Goal: Transaction & Acquisition: Purchase product/service

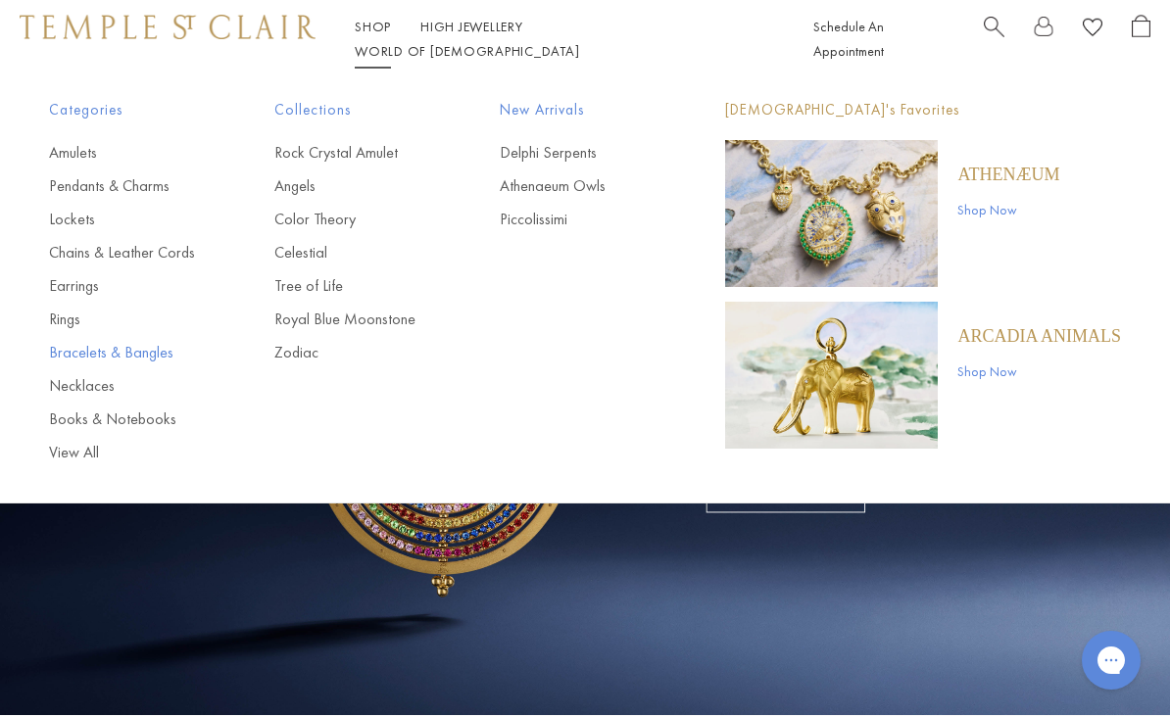
click at [107, 356] on link "Bracelets & Bangles" at bounding box center [122, 353] width 147 height 22
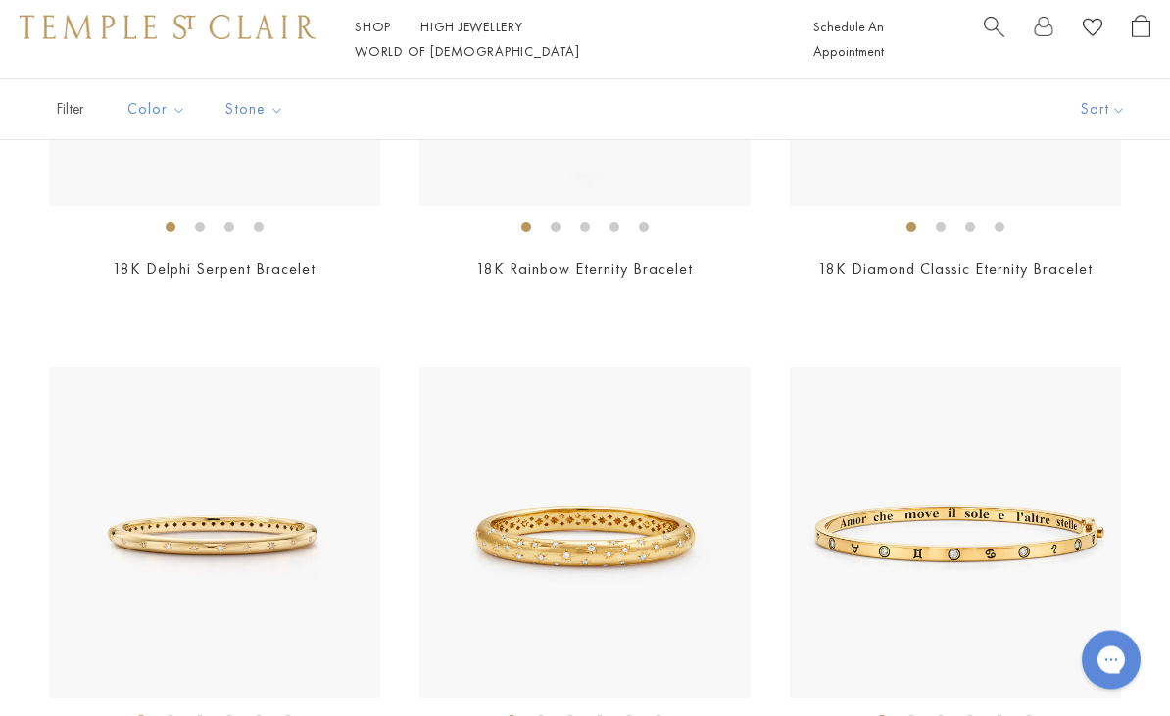
scroll to position [602, 0]
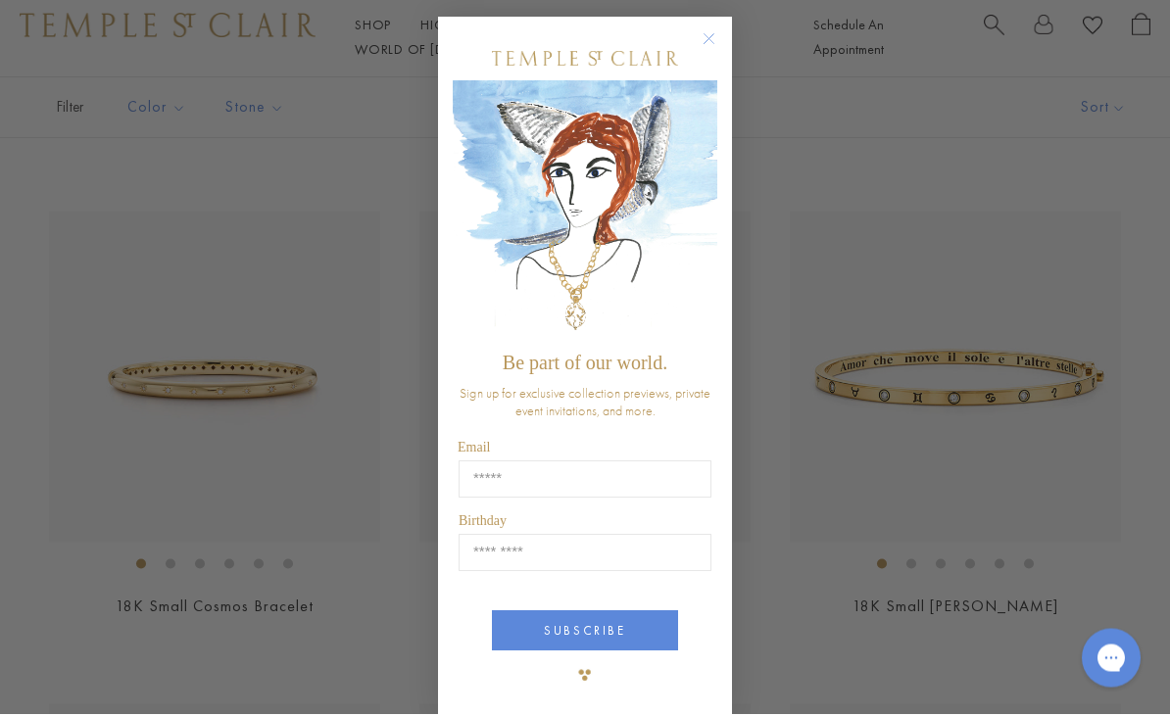
click at [719, 54] on circle "Close dialog" at bounding box center [710, 42] width 24 height 24
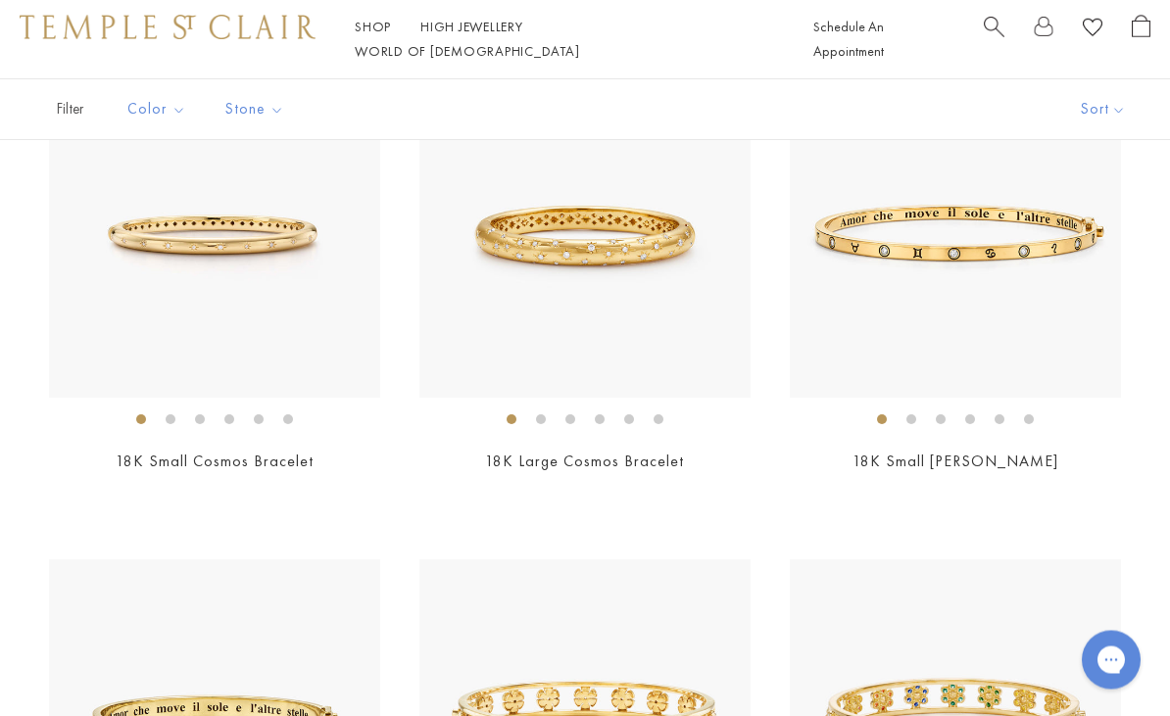
scroll to position [749, 0]
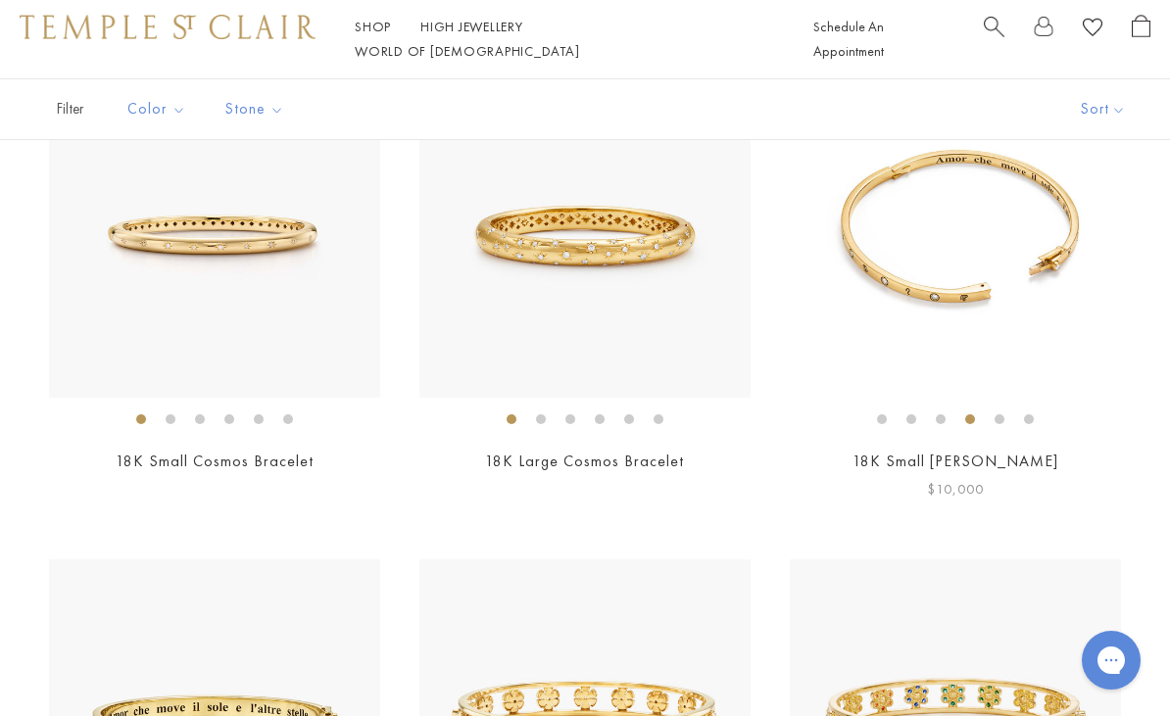
click at [849, 276] on img at bounding box center [955, 232] width 331 height 331
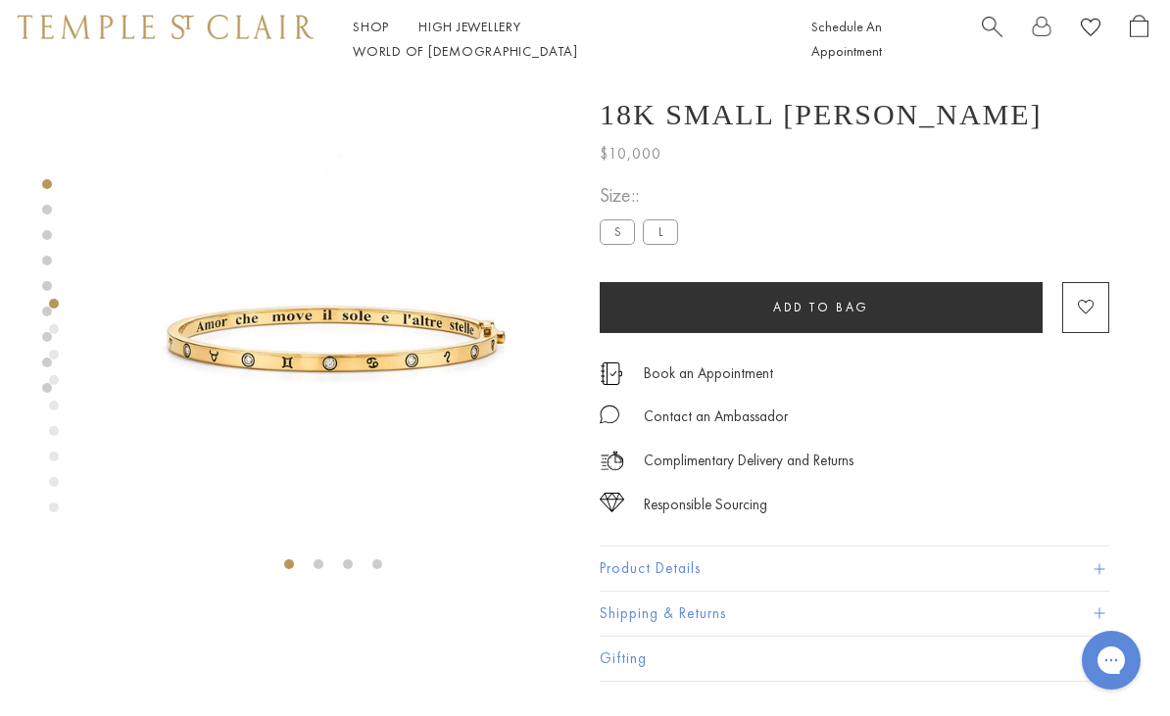
scroll to position [0, 4]
click at [665, 230] on label "L" at bounding box center [658, 231] width 35 height 24
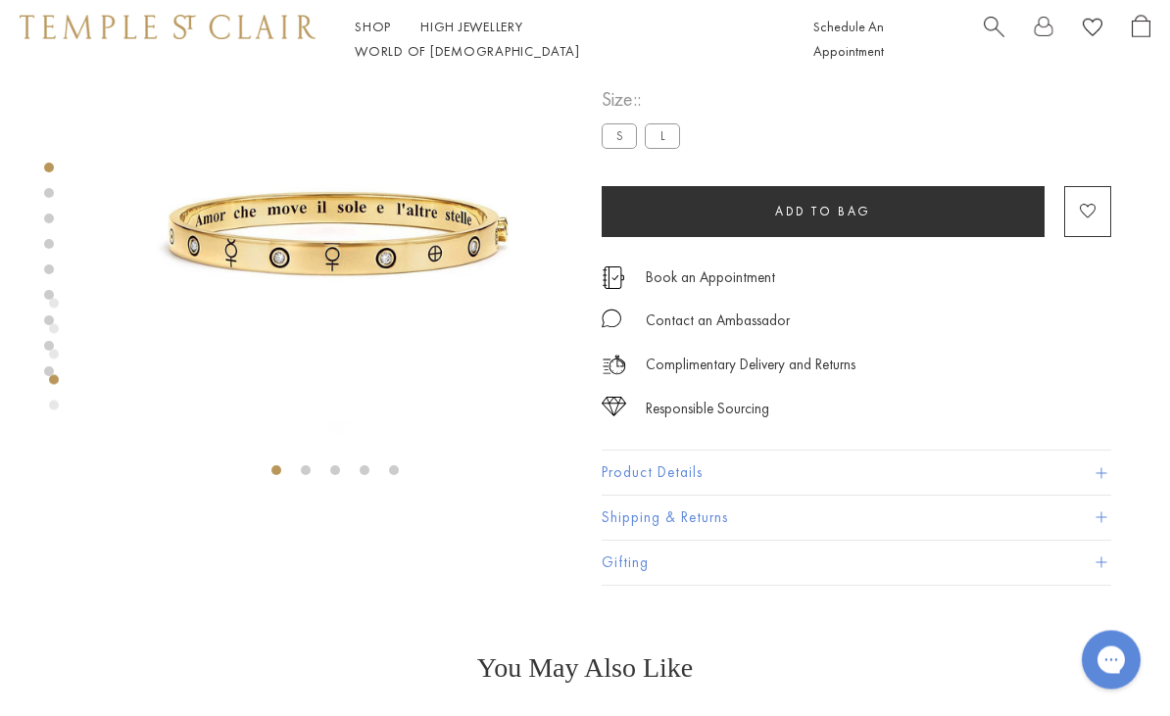
scroll to position [96, 0]
click at [636, 485] on button "Product Details" at bounding box center [857, 473] width 510 height 44
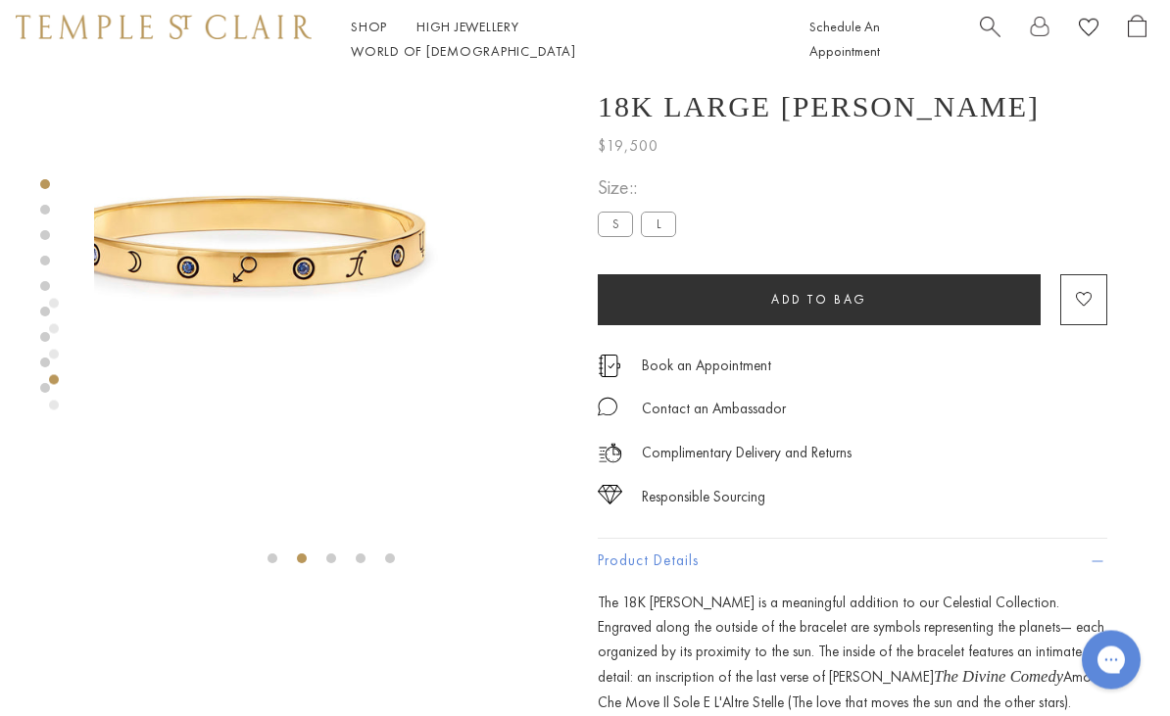
scroll to position [8, 4]
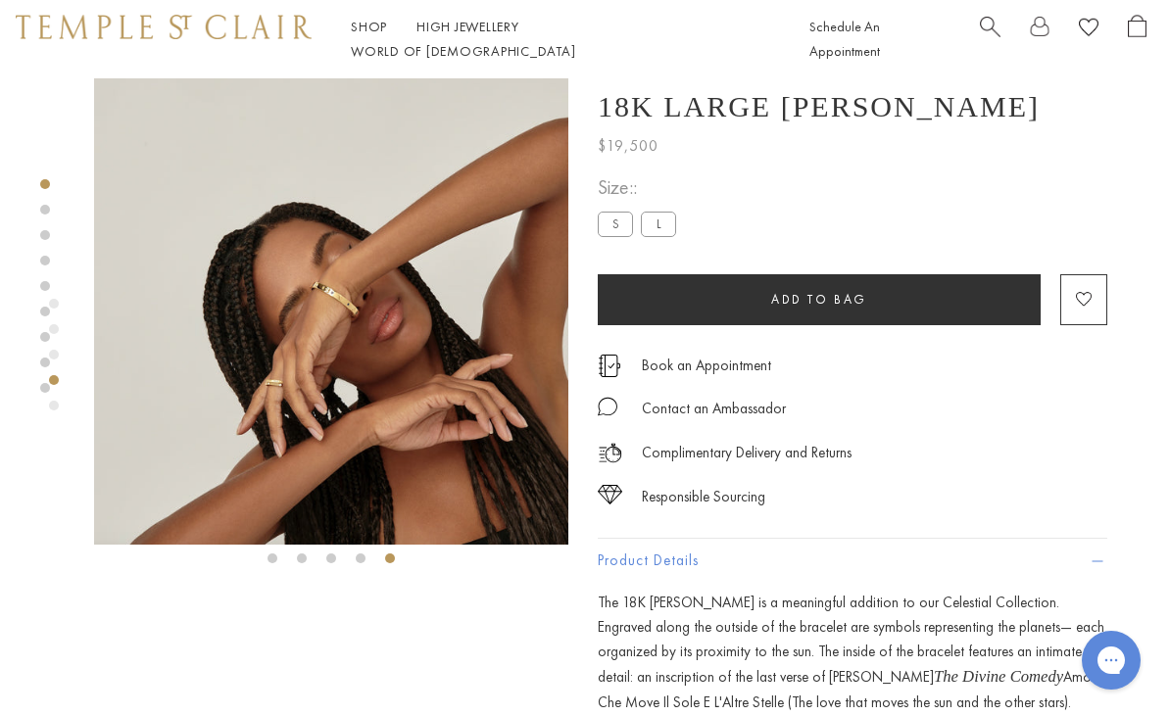
click at [399, 358] on img at bounding box center [331, 308] width 474 height 474
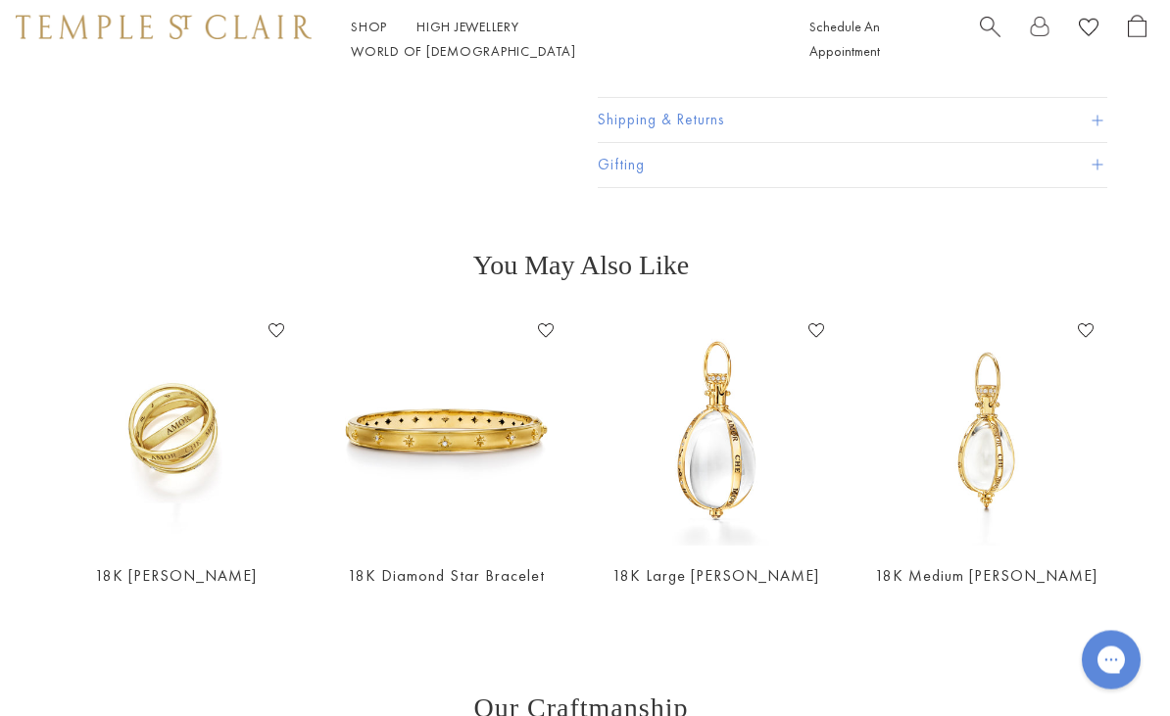
scroll to position [1000, 4]
click at [395, 437] on img at bounding box center [446, 430] width 231 height 231
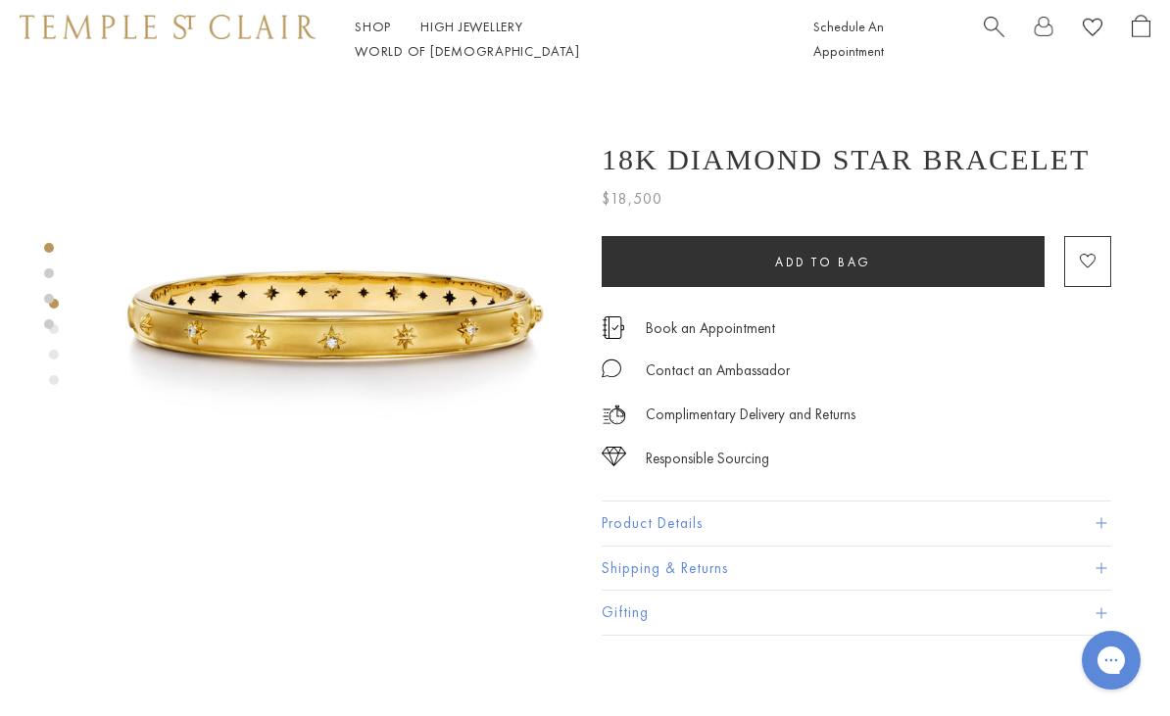
click at [56, 352] on div "Product gallery navigation" at bounding box center [54, 355] width 10 height 10
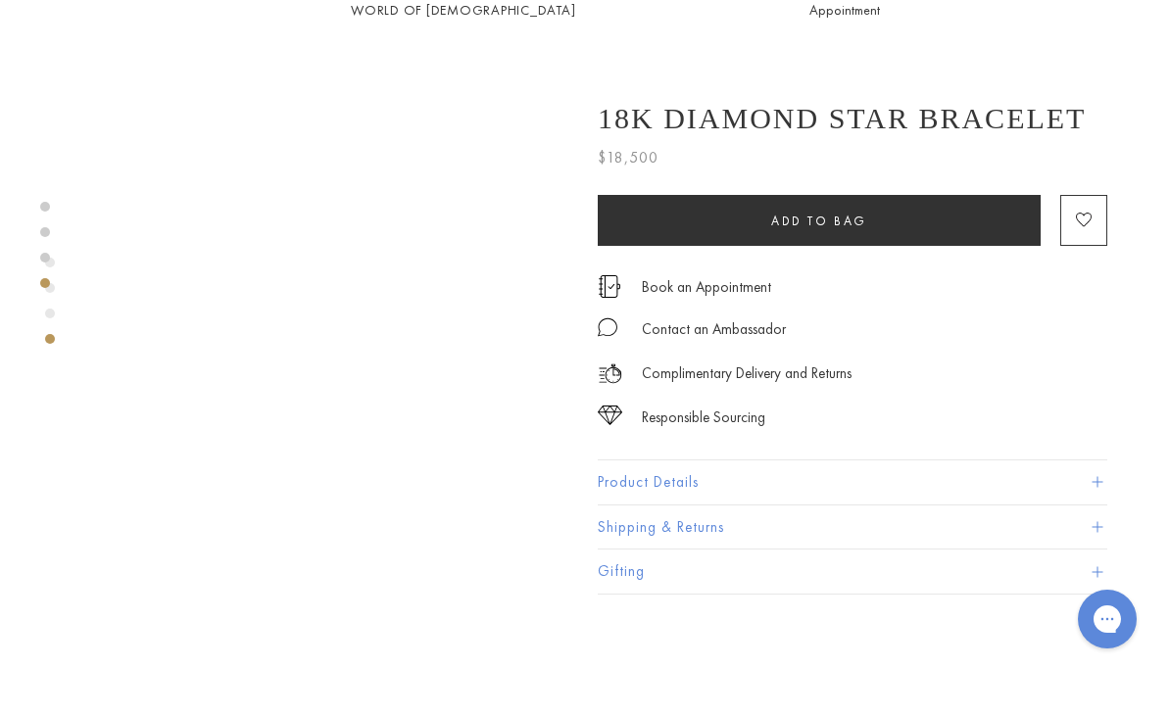
scroll to position [1298, 4]
